Goal: Information Seeking & Learning: Get advice/opinions

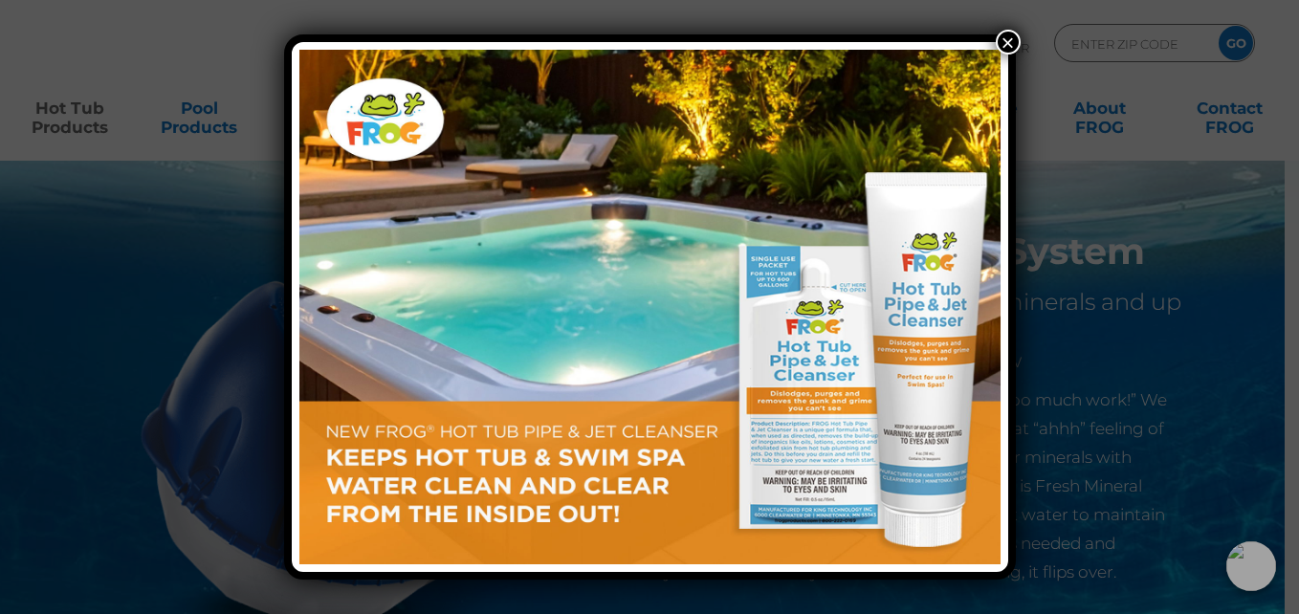
click at [1001, 39] on button "×" at bounding box center [1007, 42] width 25 height 25
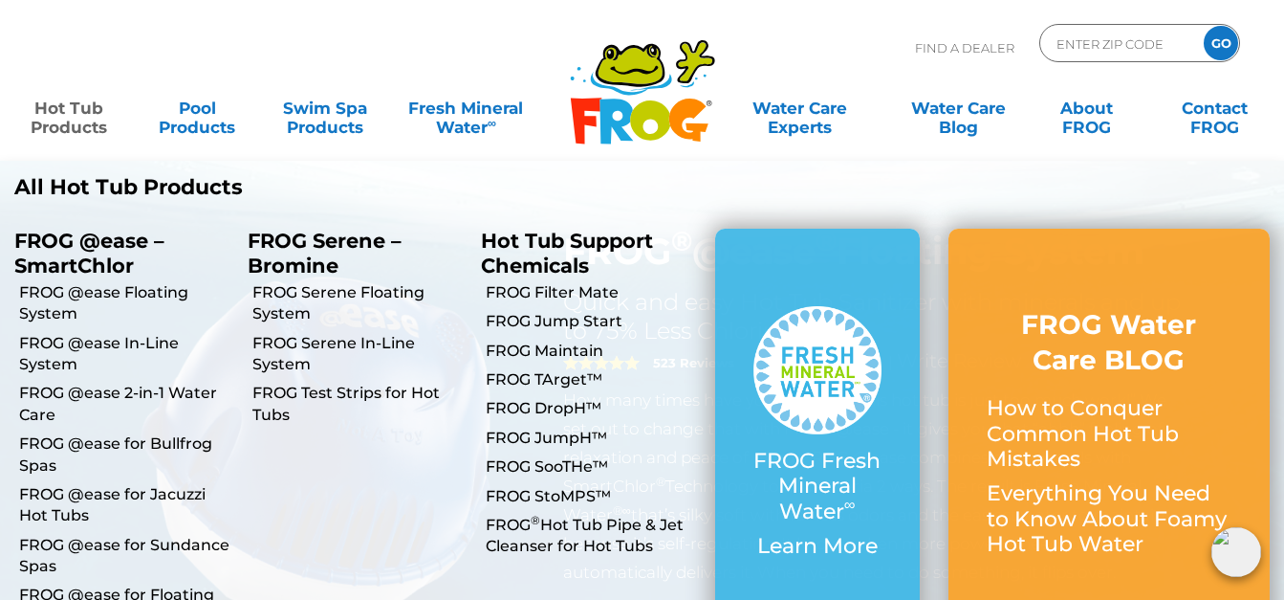
click at [47, 122] on link "Hot Tub Products" at bounding box center [68, 108] width 99 height 38
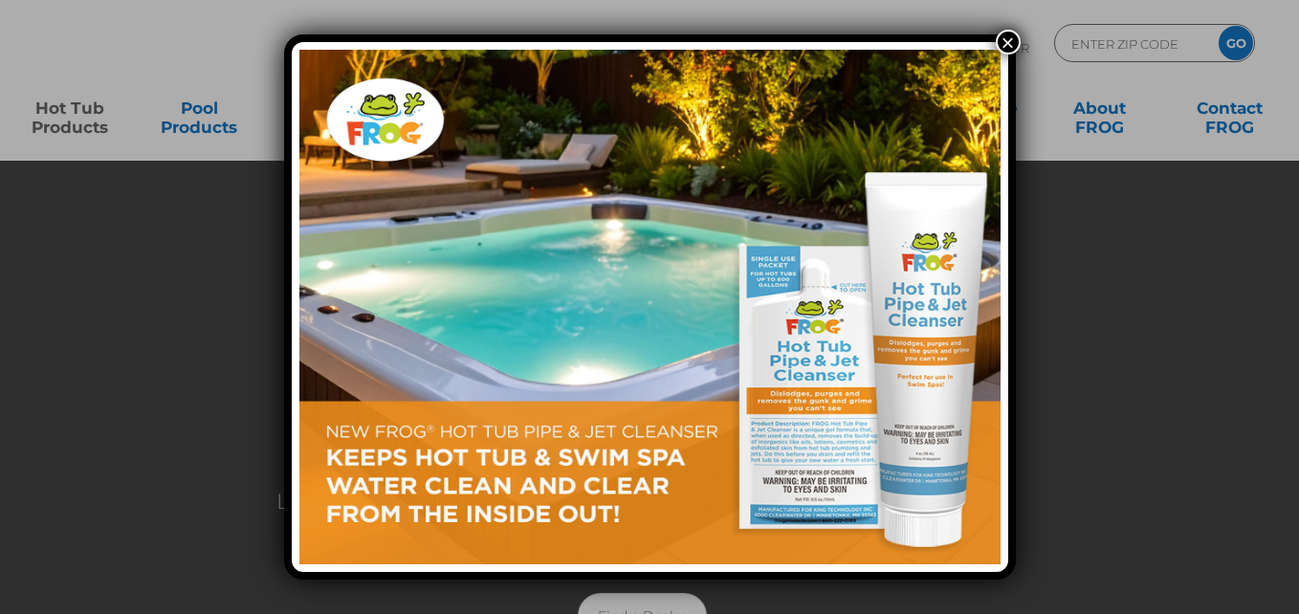
click at [77, 113] on div "×" at bounding box center [649, 307] width 1299 height 614
click at [1006, 35] on button "×" at bounding box center [1007, 42] width 25 height 25
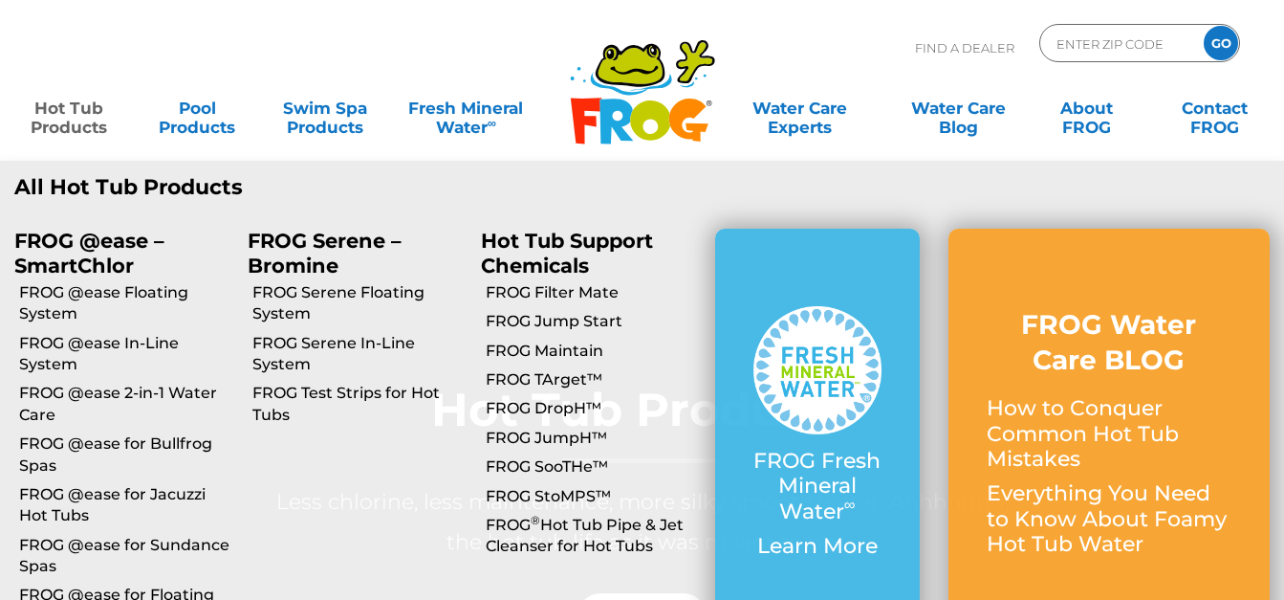
click at [47, 122] on link "Hot Tub Products" at bounding box center [68, 108] width 99 height 38
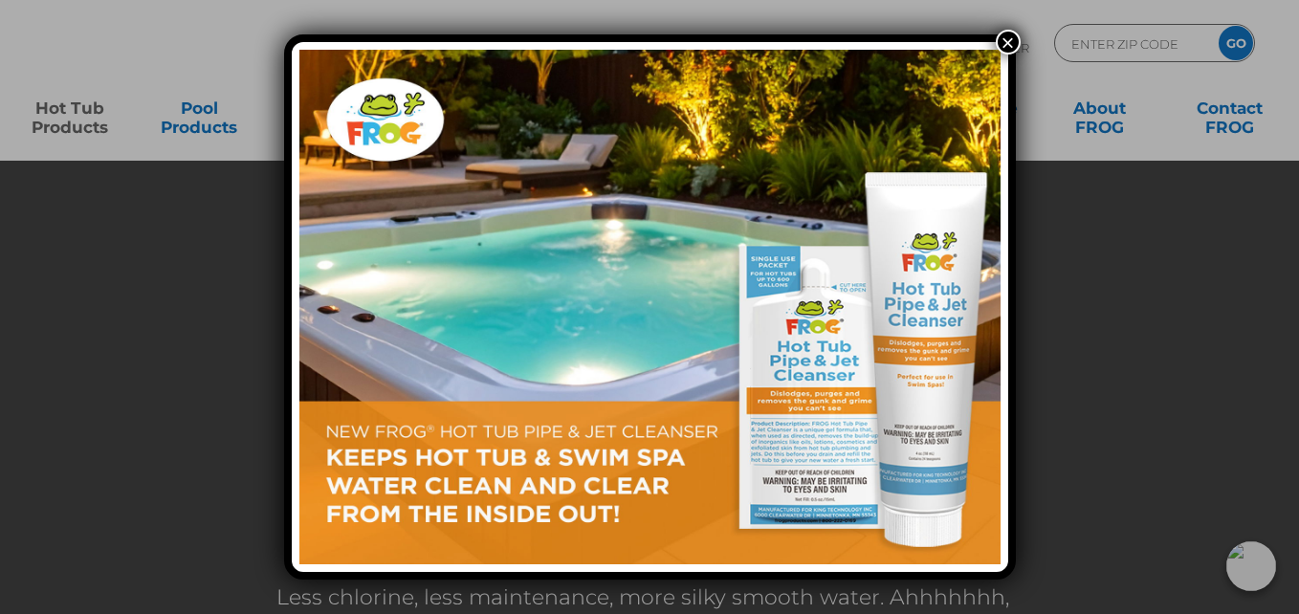
click at [1003, 41] on button "×" at bounding box center [1007, 42] width 25 height 25
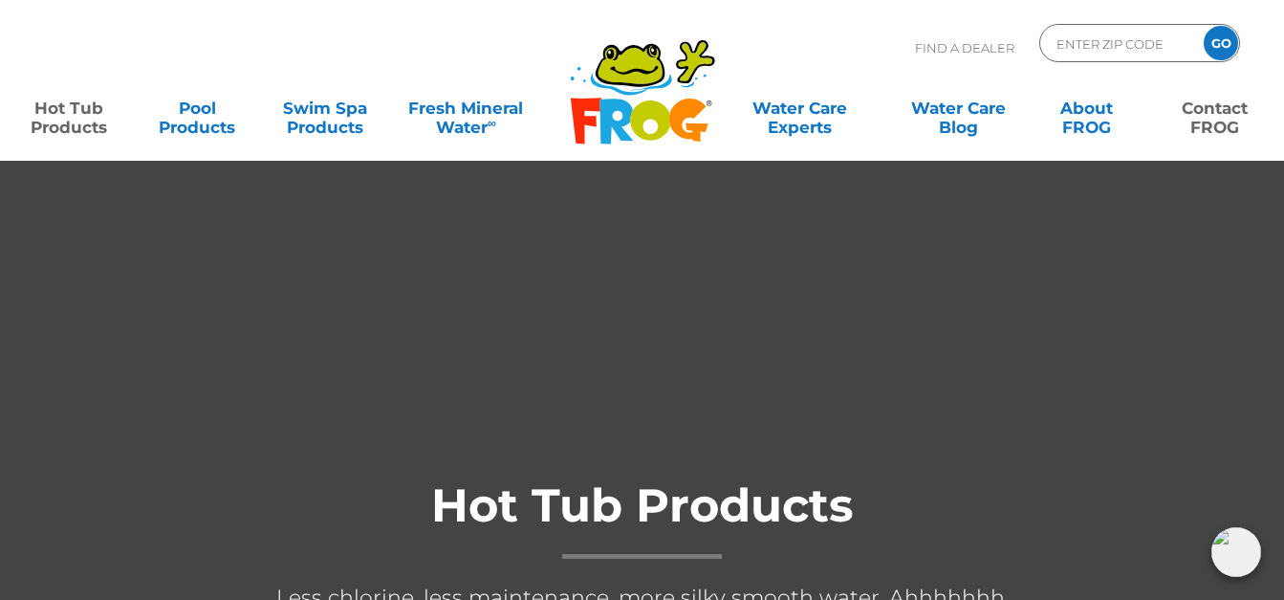
click at [1220, 114] on link "Contact FROG" at bounding box center [1215, 108] width 99 height 38
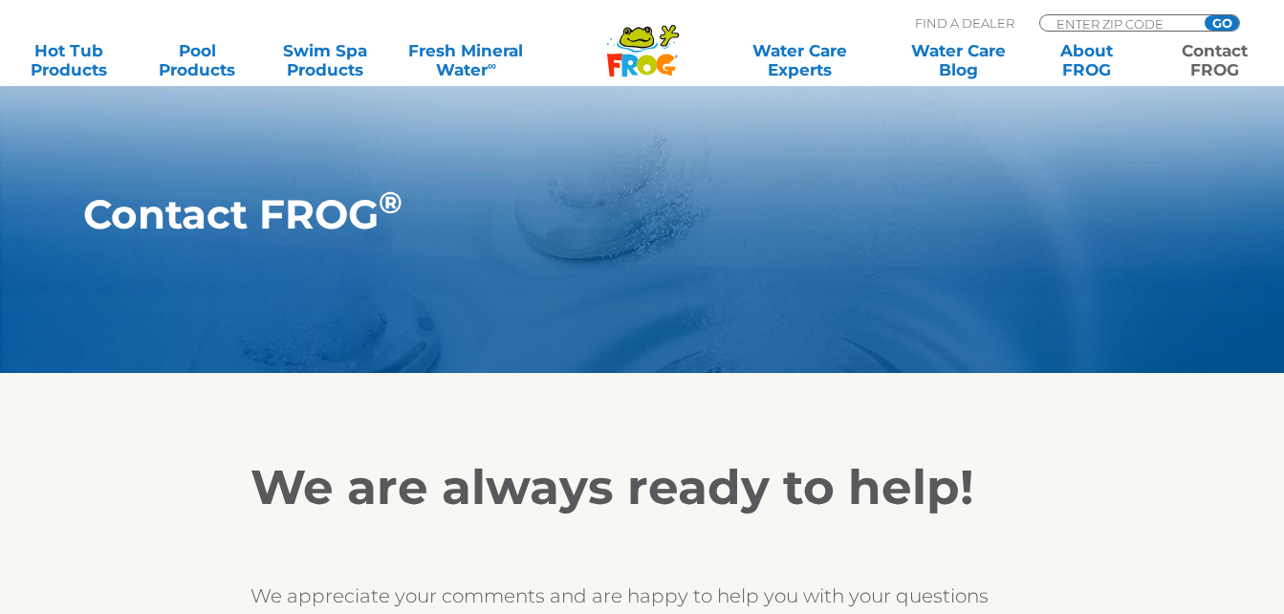
scroll to position [287, 0]
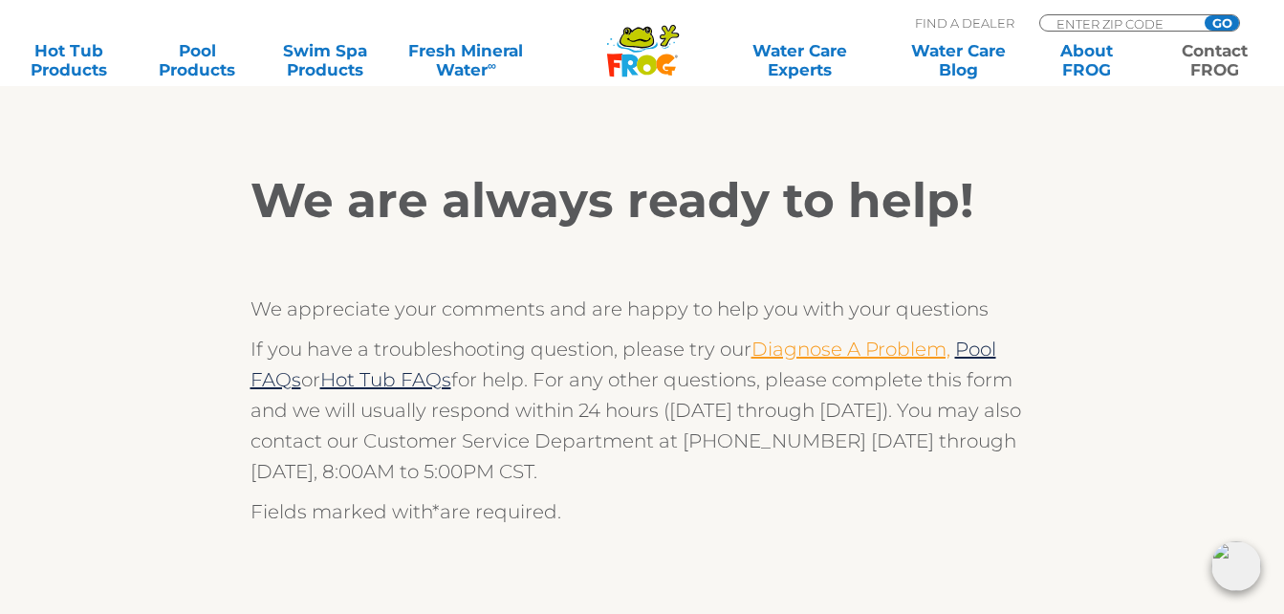
click at [848, 350] on link "Diagnose A Problem," at bounding box center [851, 349] width 199 height 23
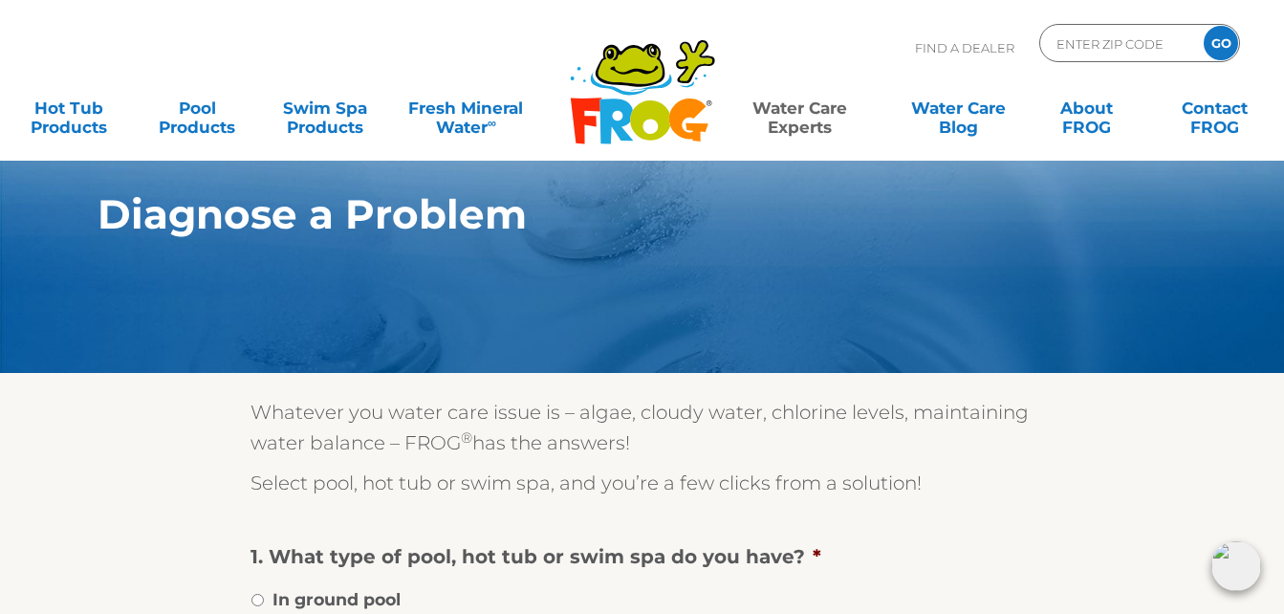
scroll to position [287, 0]
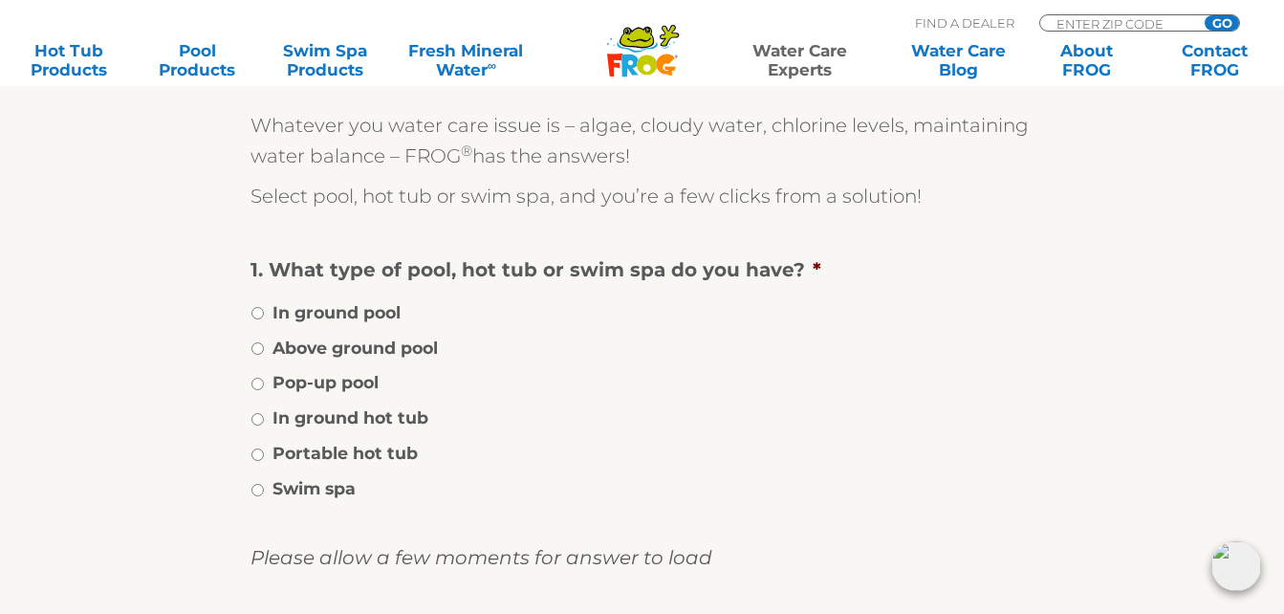
click at [373, 416] on label "In ground hot tub" at bounding box center [351, 417] width 156 height 25
click at [264, 416] on input "In ground hot tub" at bounding box center [257, 419] width 12 height 12
radio input "true"
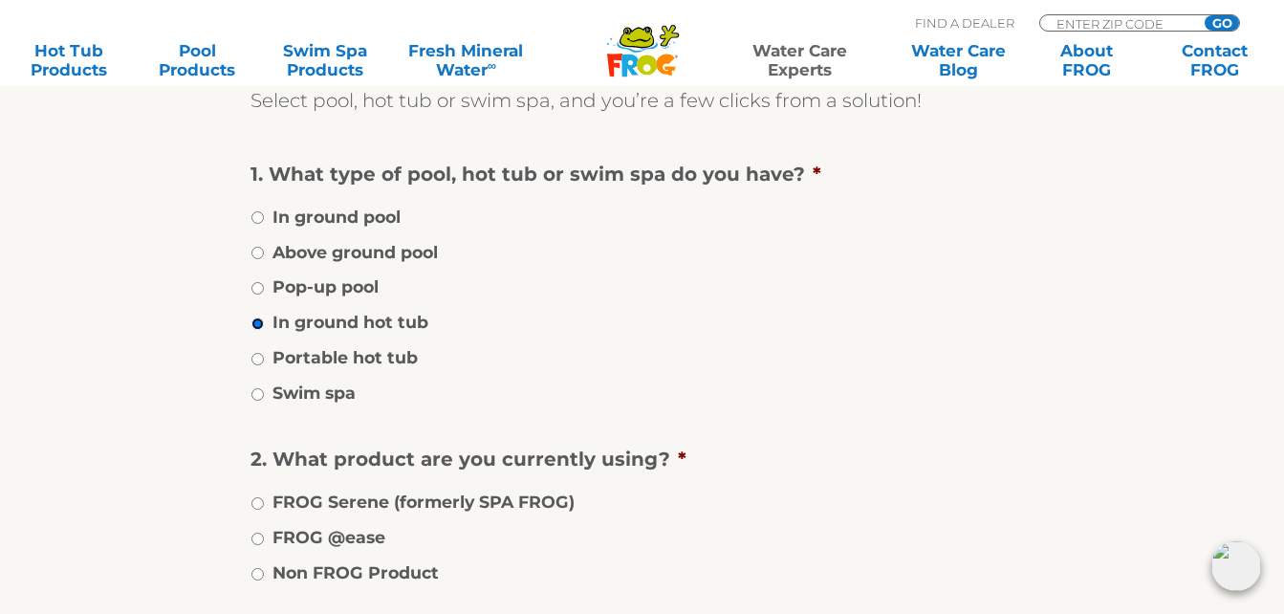
scroll to position [478, 0]
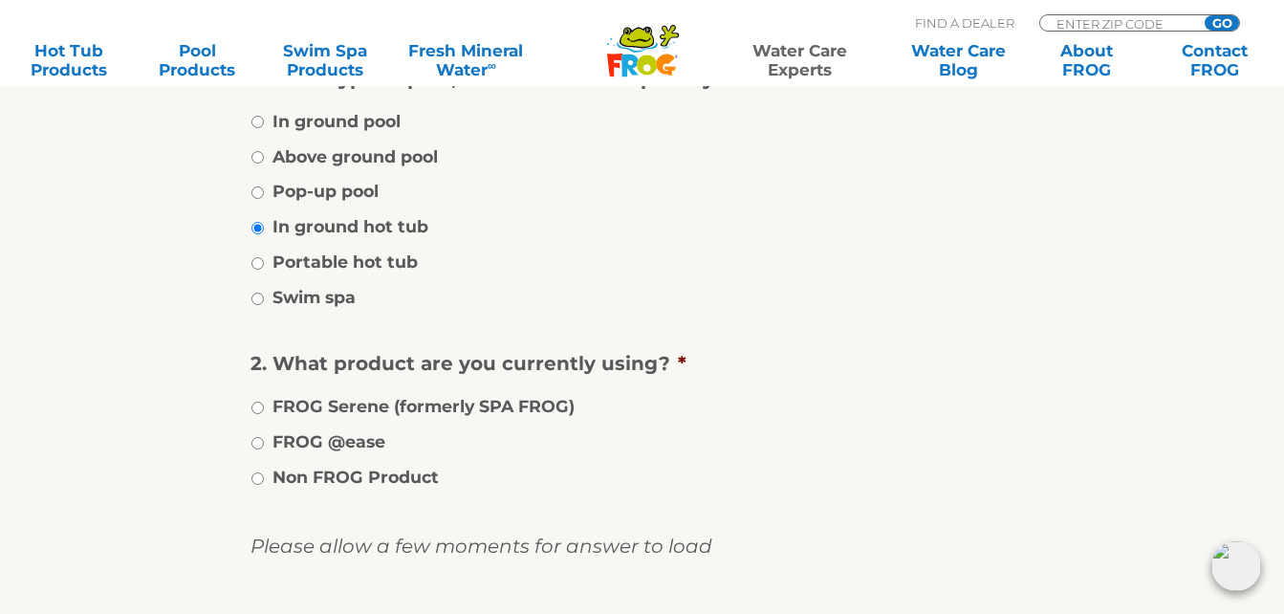
click at [303, 440] on label "FROG @ease" at bounding box center [329, 441] width 113 height 25
click at [264, 440] on input "FROG @ease" at bounding box center [257, 443] width 12 height 12
radio input "true"
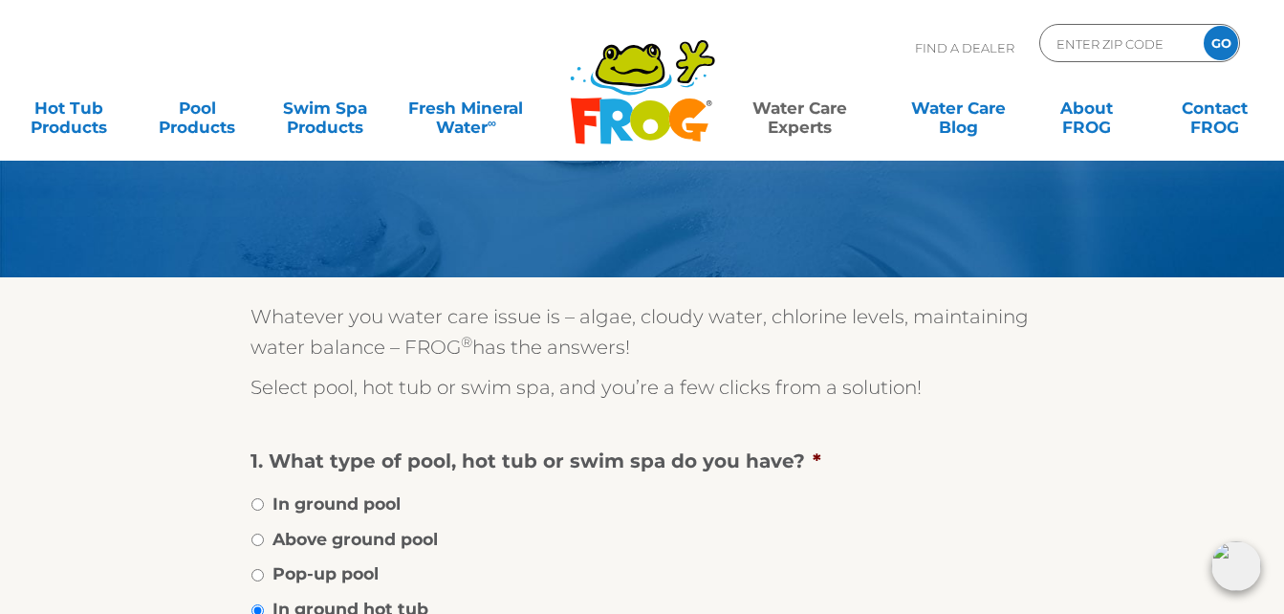
scroll to position [0, 0]
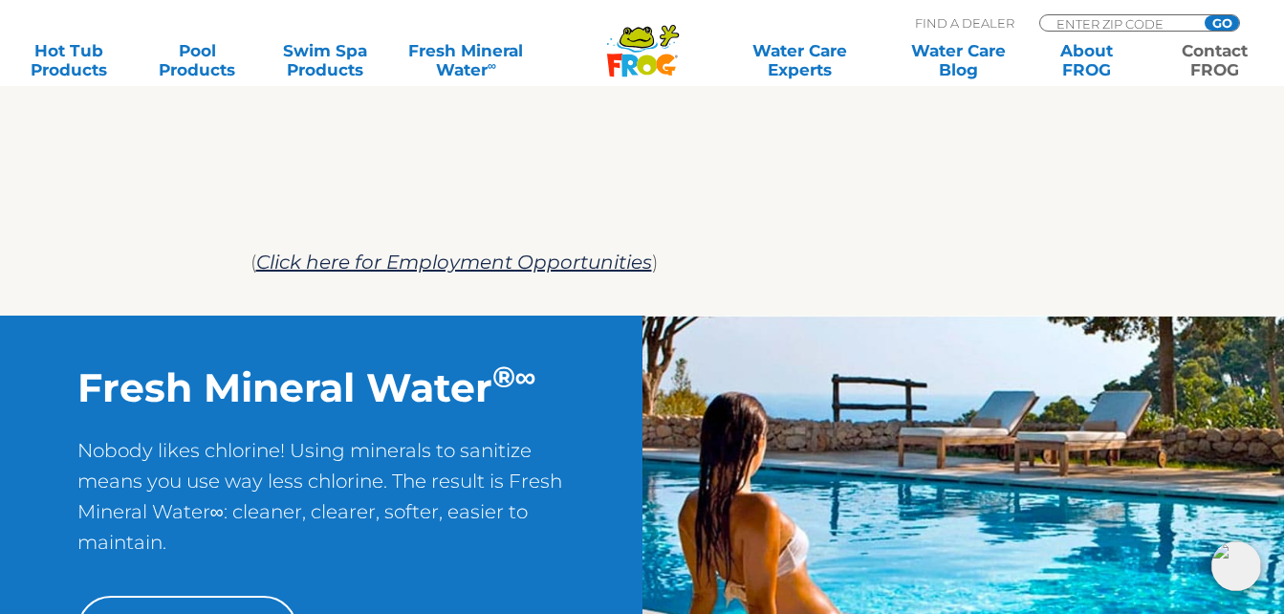
scroll to position [1147, 0]
